Goal: Transaction & Acquisition: Purchase product/service

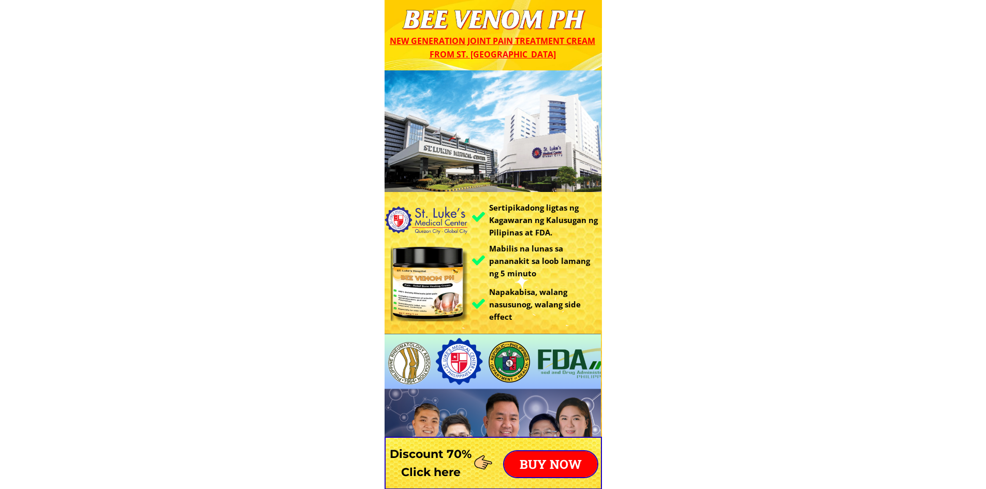
click at [544, 460] on p "BUY NOW" at bounding box center [550, 464] width 93 height 26
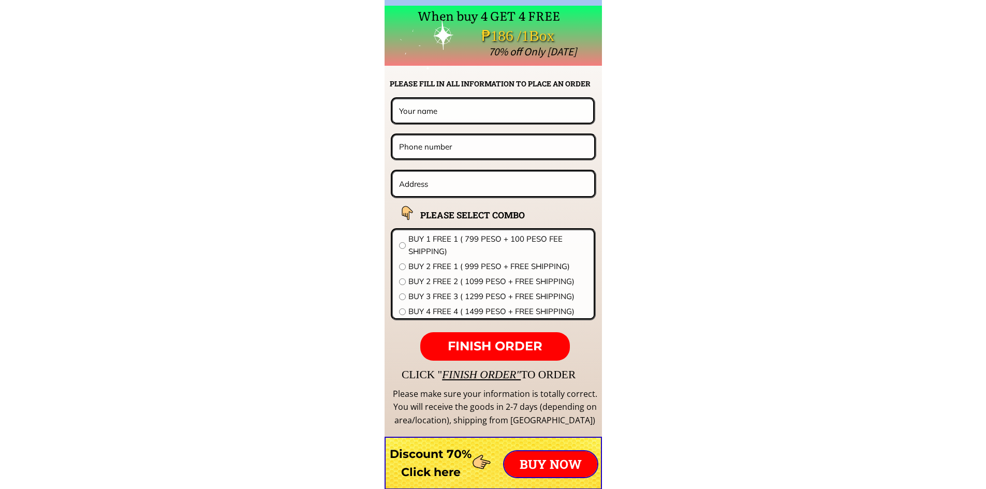
scroll to position [8121, 0]
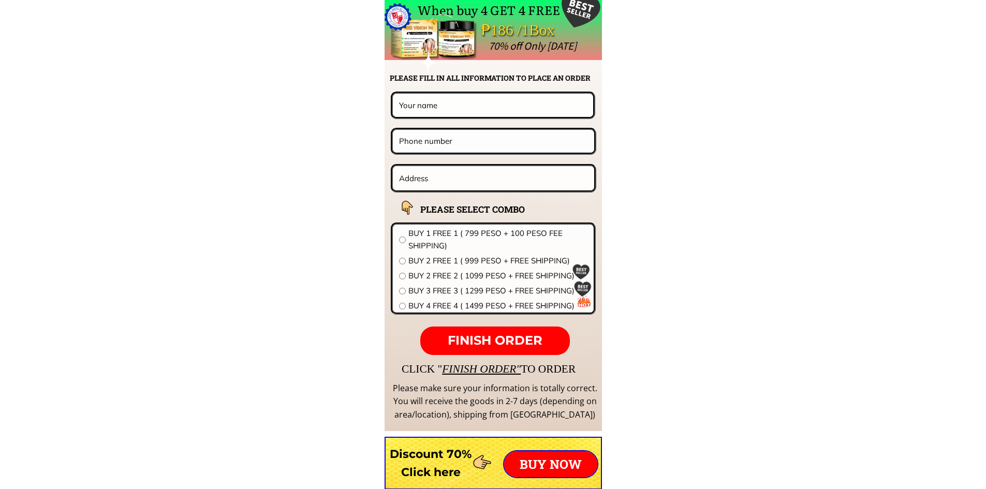
paste input "Purok malipayon [PERSON_NAME] [PERSON_NAME] city [GEOGRAPHIC_DATA]"
type input "Purok malipayon [PERSON_NAME] [PERSON_NAME] city [GEOGRAPHIC_DATA]"
paste input "9189384073"
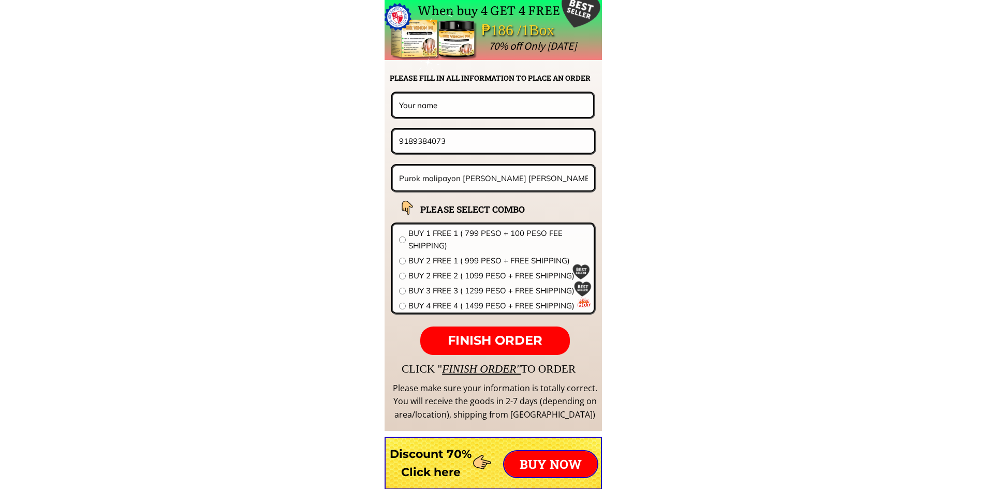
type input "9189384073"
click at [426, 104] on input "text" at bounding box center [492, 105] width 193 height 23
paste input "[PERSON_NAME] bastillada purok malipayon maningcol [PERSON_NAME] citu"
type input "[PERSON_NAME] bastillada purok malipayon maningcol [PERSON_NAME] citu"
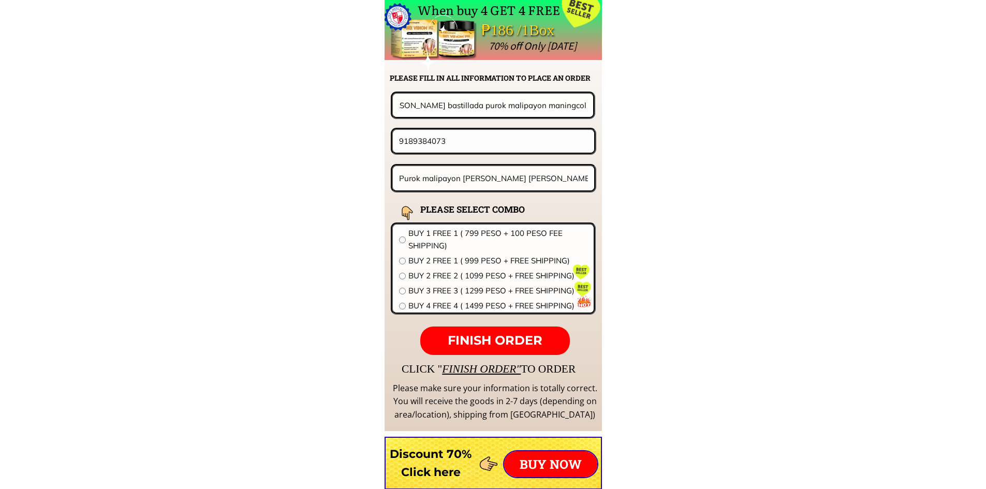
click at [399, 140] on input "9189384073" at bounding box center [493, 141] width 194 height 22
type input "09189384073"
click at [407, 275] on div "BUY 2 FREE 2 ( 1099 PESO + FREE SHIPPING)" at bounding box center [493, 276] width 188 height 12
click at [404, 276] on input "radio" at bounding box center [402, 276] width 7 height 7
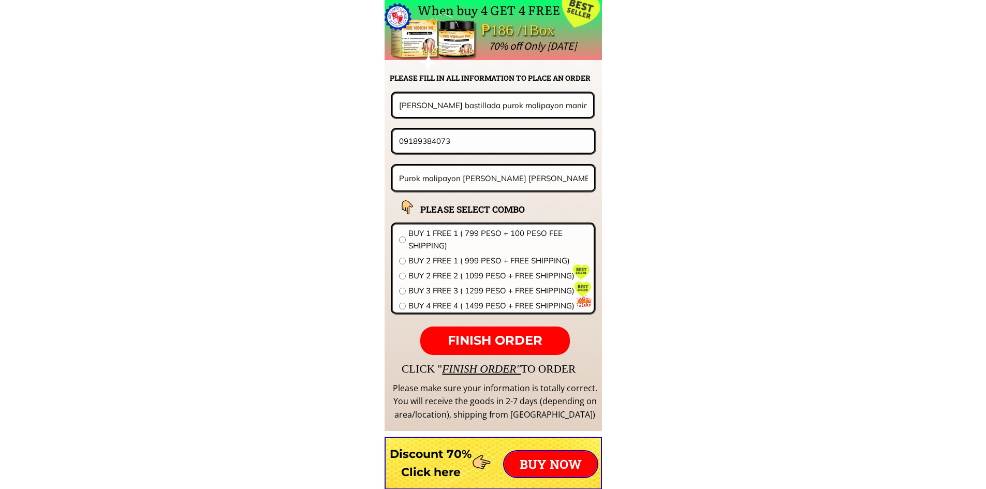
radio input "true"
click at [484, 342] on span "FINISH ORDER" at bounding box center [495, 340] width 95 height 15
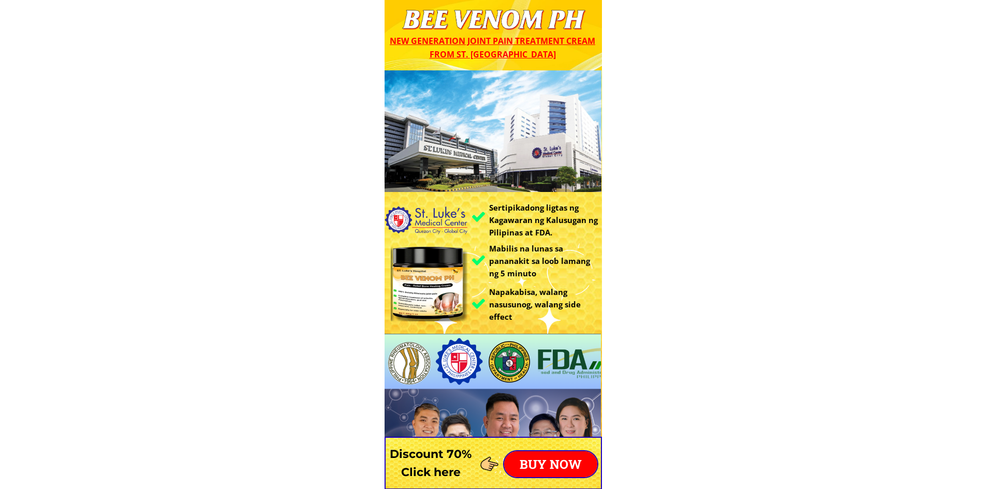
click at [553, 458] on p "BUY NOW" at bounding box center [550, 464] width 93 height 26
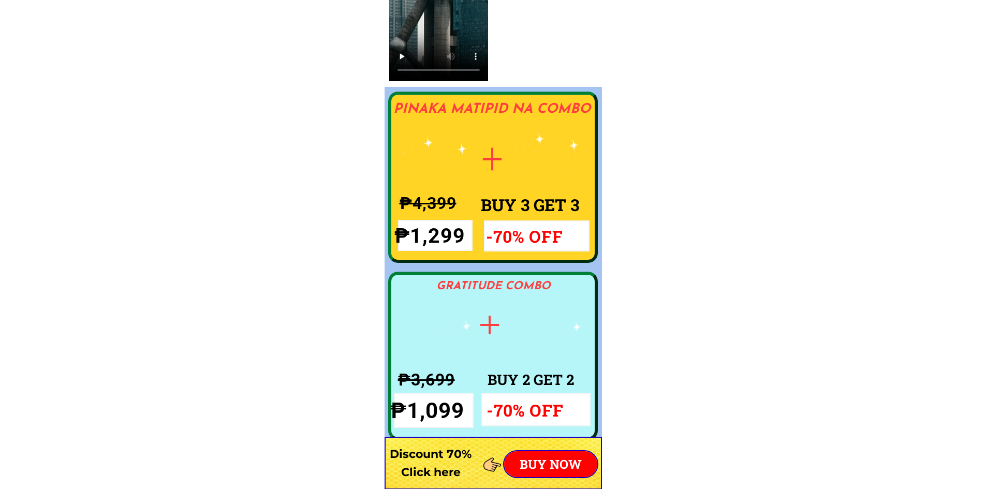
scroll to position [8121, 0]
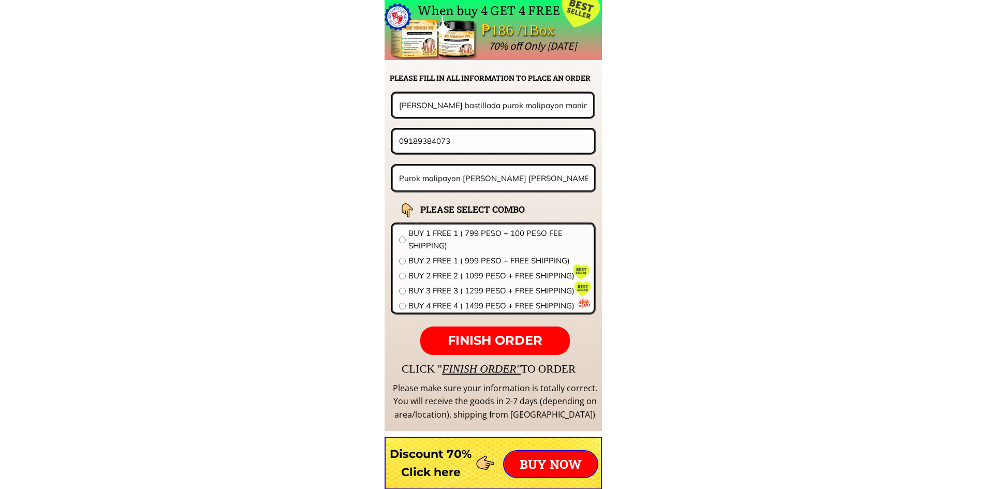
click at [459, 175] on input "Purok malipayon [PERSON_NAME] [PERSON_NAME] city [GEOGRAPHIC_DATA]" at bounding box center [493, 178] width 195 height 24
click at [460, 175] on input "Purok malipayon [PERSON_NAME] [PERSON_NAME] city [GEOGRAPHIC_DATA]" at bounding box center [493, 178] width 195 height 24
paste input "https://www.jointhealth.website/legit-bee-venom?utm_source=DATVQ&utm_medium=OPA…"
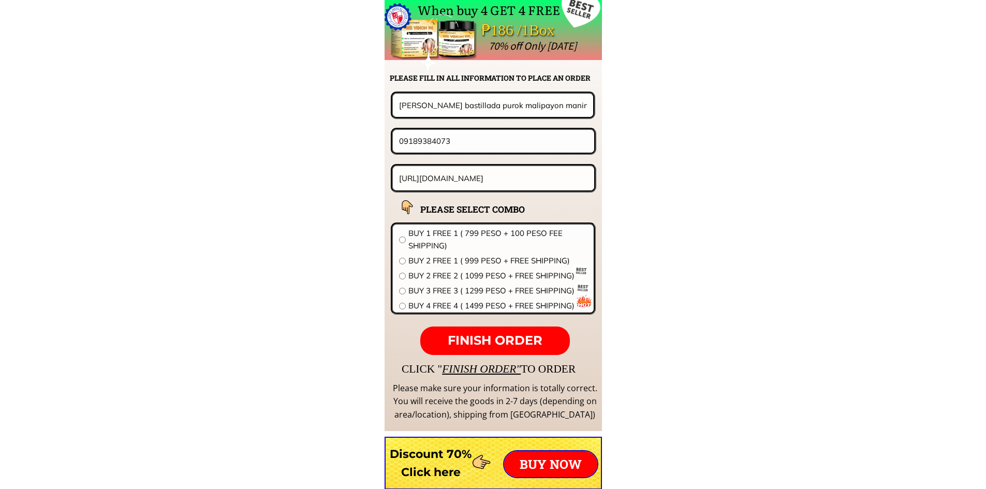
type input "https://www.jointhealth.website/legit-bee-venom?utm_source=DATVQ&utm_medium=OPA…"
click at [435, 179] on input "https://www.jointhealth.website/legit-bee-venom?utm_source=DATVQ&utm_medium=OPA…" at bounding box center [493, 178] width 195 height 24
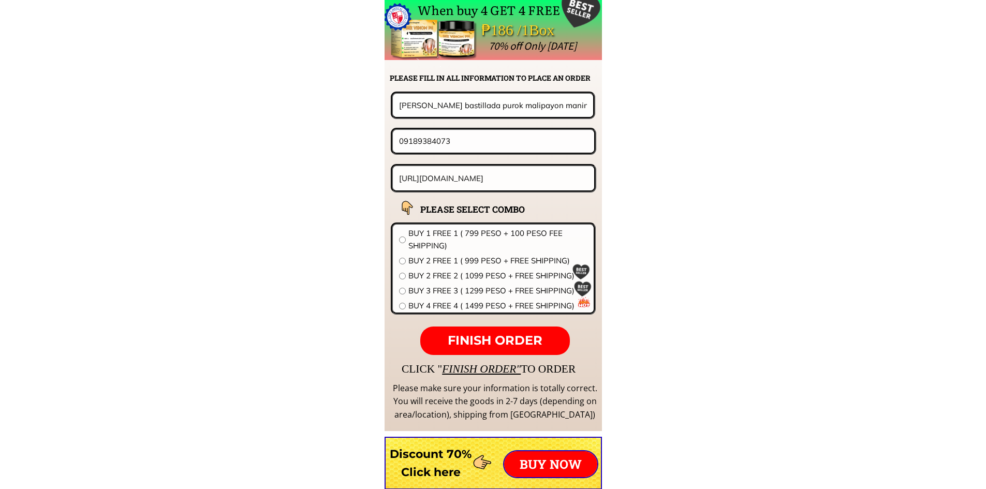
click at [435, 179] on input "https://www.jointhealth.website/legit-bee-venom?utm_source=DATVQ&utm_medium=OPA…" at bounding box center [493, 178] width 195 height 24
paste input "4353 L. BERNARDINO ST., GEN.T. DELEON VALENZUELA CITY M.MLA"
type input "4353 L. BERNARDINO ST., GEN.T. DELEON VALENZUELA CITY M.MLA"
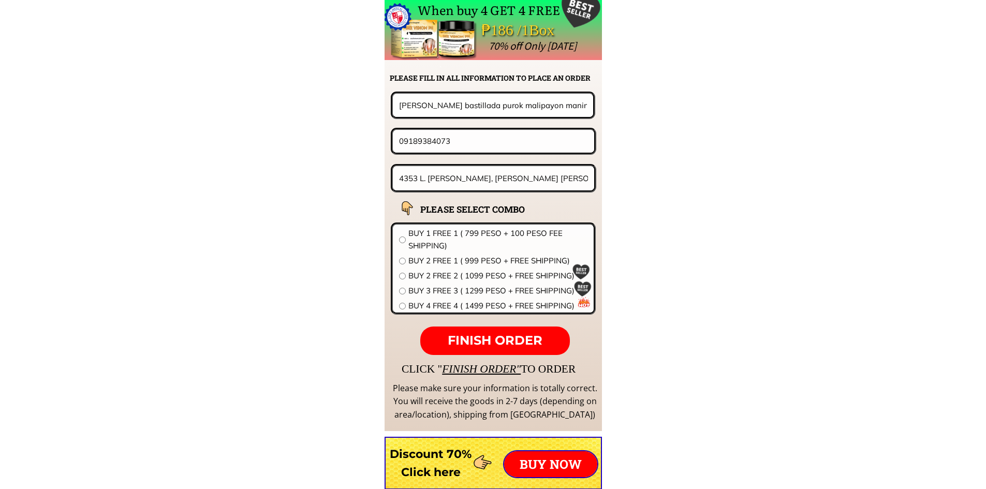
click at [416, 140] on input "09189384073" at bounding box center [493, 141] width 194 height 22
paste input "Franciscco s.Layugan"
type input "Franciscco s.Layugan"
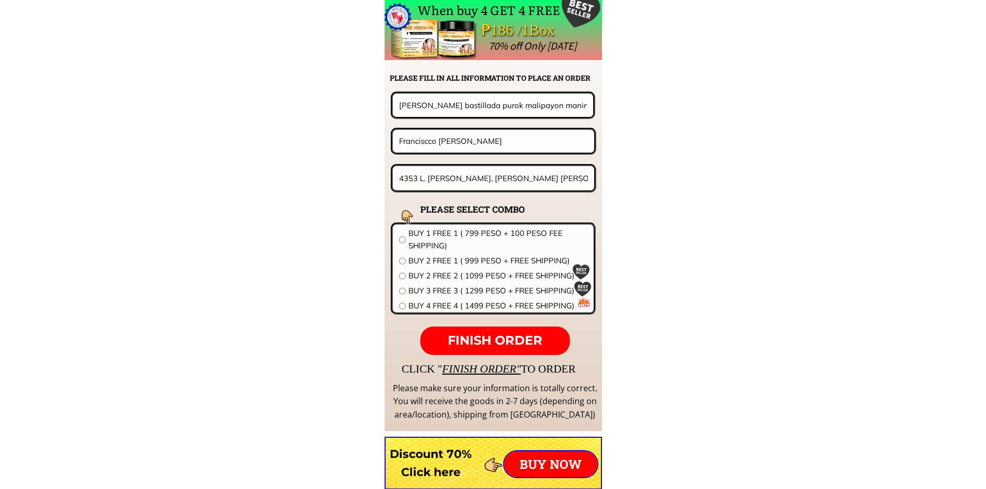
click at [423, 141] on input "Franciscco s.Layugan" at bounding box center [493, 141] width 194 height 22
click at [433, 177] on input "4353 L. BERNARDINO ST., GEN.T. DELEON VALENZUELA CITY M.MLA" at bounding box center [493, 178] width 195 height 24
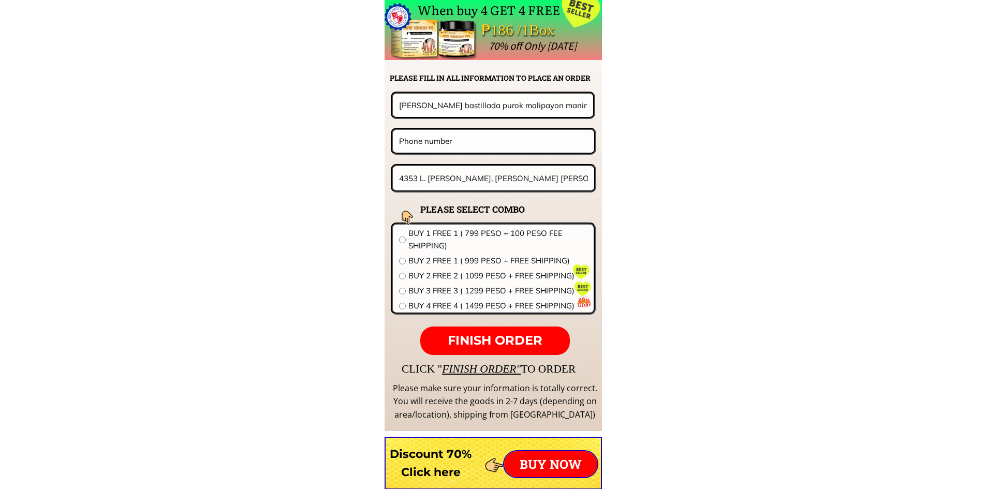
click at [433, 177] on input "4353 L. BERNARDINO ST., GEN.T. DELEON VALENZUELA CITY M.MLA" at bounding box center [493, 178] width 195 height 24
click at [421, 107] on input "[PERSON_NAME] bastillada purok malipayon maningcol [PERSON_NAME] citu" at bounding box center [492, 105] width 193 height 23
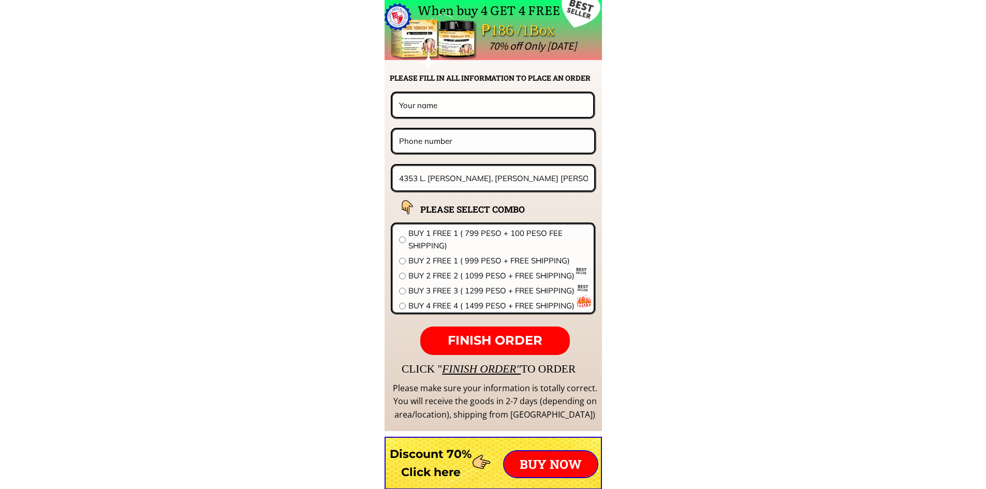
paste input "Franciscco s.Layugan"
type input "Franciscco s.Layugan"
click at [426, 137] on input "tel" at bounding box center [493, 141] width 194 height 22
paste input "9291751216"
click at [400, 142] on input "9291751216" at bounding box center [493, 141] width 194 height 22
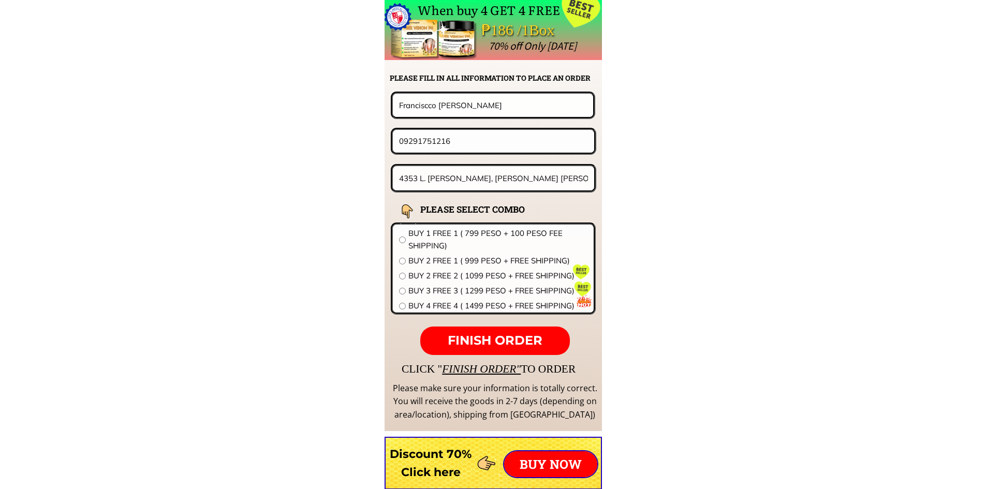
type input "09291751216"
click at [402, 264] on div "BUY 2 FREE 1 ( 999 PESO + FREE SHIPPING)" at bounding box center [493, 261] width 188 height 12
click at [403, 238] on input "radio" at bounding box center [402, 240] width 7 height 7
radio input "true"
click at [489, 338] on span "FINISH ORDER" at bounding box center [495, 340] width 95 height 15
